Goal: Go to known website: Access a specific website the user already knows

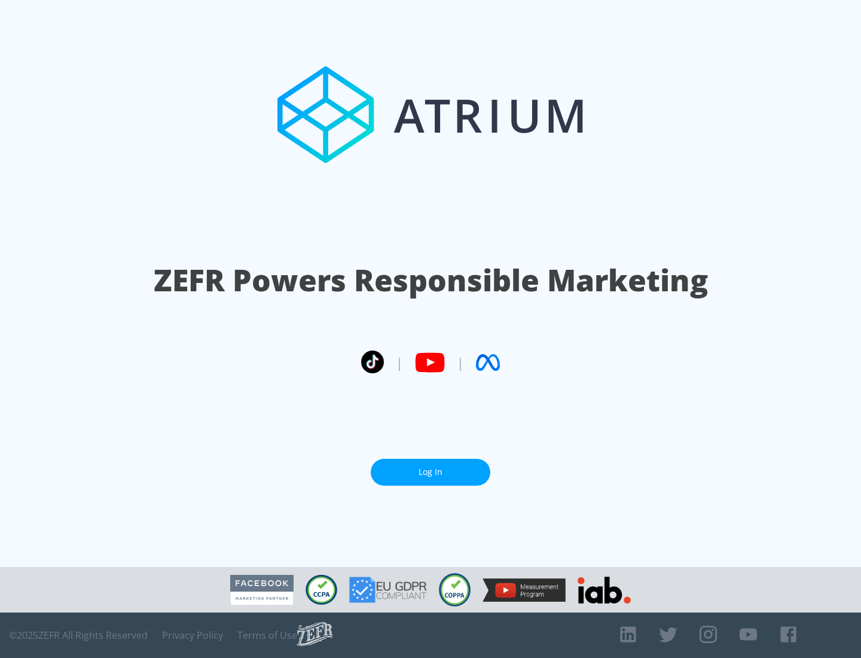
click at [430, 472] on link "Log In" at bounding box center [431, 471] width 120 height 27
